Goal: Book appointment/travel/reservation

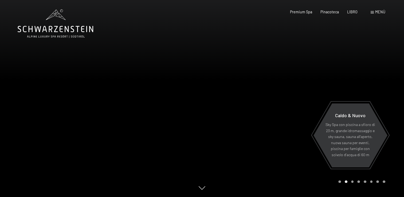
click at [279, 42] on div at bounding box center [303, 98] width 202 height 197
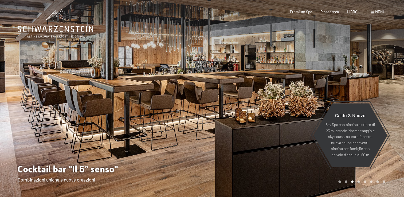
click at [376, 13] on span "Menù" at bounding box center [380, 12] width 10 height 5
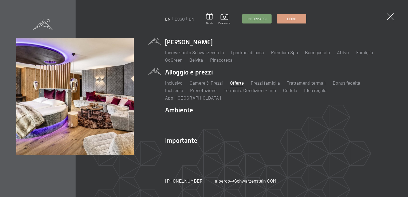
click at [236, 86] on link "Offerte" at bounding box center [237, 83] width 14 height 6
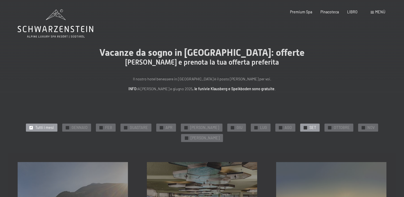
click at [309, 128] on span "SET" at bounding box center [312, 127] width 7 height 5
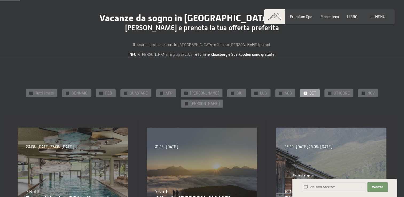
scroll to position [23, 0]
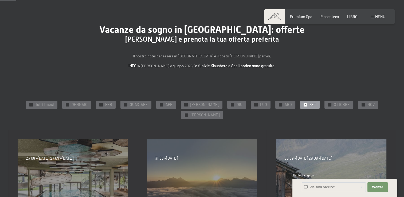
click at [304, 103] on span "✓" at bounding box center [305, 104] width 2 height 3
click at [304, 104] on span "✓" at bounding box center [305, 104] width 2 height 3
click at [309, 105] on span "SET" at bounding box center [312, 104] width 7 height 5
click at [304, 105] on span "✓" at bounding box center [305, 104] width 2 height 3
click at [304, 104] on span "✓" at bounding box center [305, 104] width 2 height 3
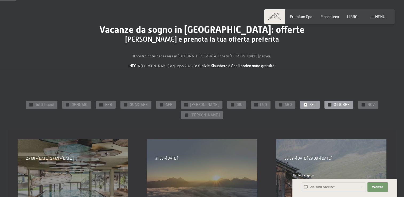
click at [328, 104] on span "✓" at bounding box center [329, 104] width 2 height 3
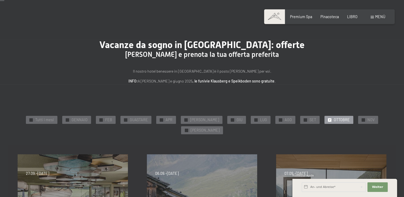
scroll to position [4, 0]
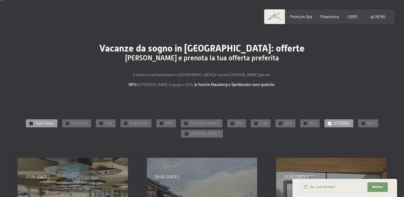
click at [30, 122] on span "✓" at bounding box center [31, 123] width 2 height 3
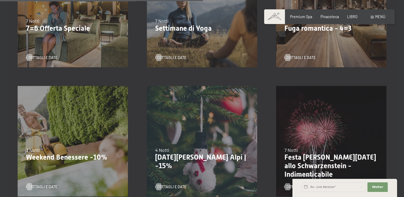
scroll to position [499, 0]
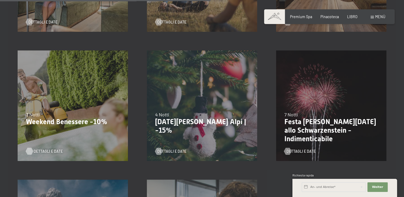
click at [34, 149] on span "Dettagli e date" at bounding box center [48, 151] width 29 height 5
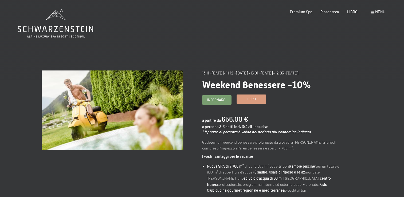
click at [252, 100] on span "Libro" at bounding box center [251, 99] width 9 height 5
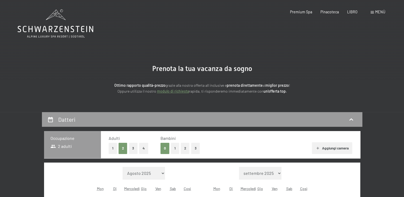
select select "2025-11-01"
select select "2025-12-01"
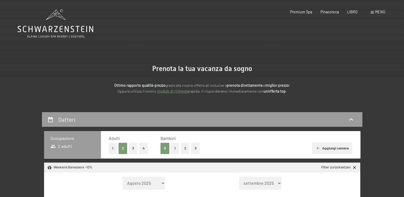
select select "2025-11-01"
select select "2025-12-01"
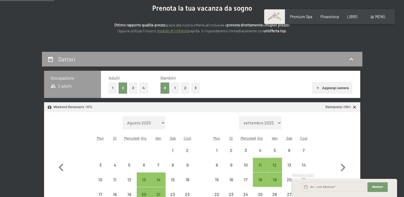
scroll to position [107, 0]
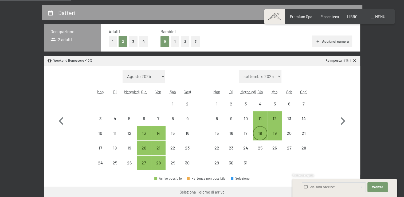
click at [260, 136] on div "18" at bounding box center [259, 137] width 13 height 13
select select "2025-11-01"
select select "2025-12-01"
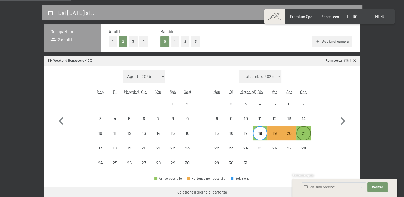
click at [303, 136] on div "21" at bounding box center [303, 137] width 13 height 13
select select "2025-11-01"
select select "2025-12-01"
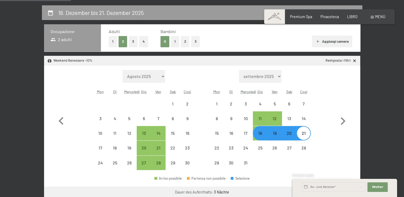
select select "2025-11-01"
select select "2025-12-01"
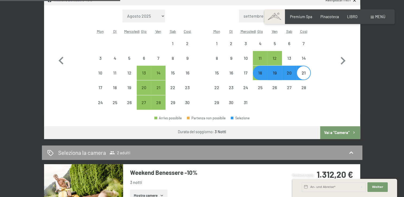
scroll to position [181, 0]
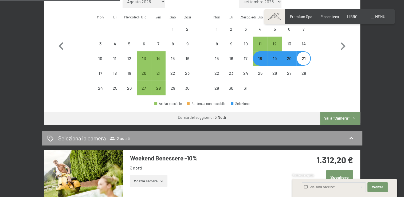
click at [338, 117] on font "Vai a "Camera"" at bounding box center [336, 118] width 25 height 5
select select "2025-11-01"
select select "2025-12-01"
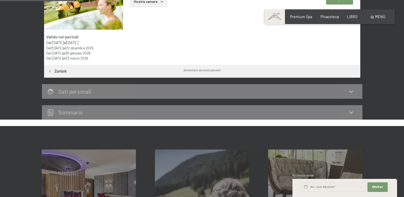
scroll to position [112, 0]
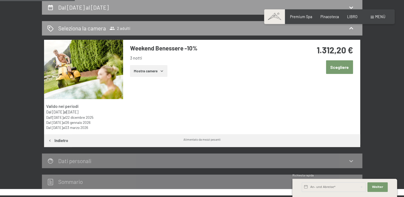
click at [160, 70] on icon "button" at bounding box center [162, 71] width 4 height 4
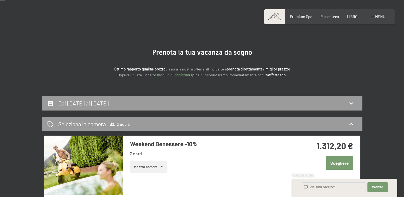
scroll to position [13, 0]
